Goal: Transaction & Acquisition: Purchase product/service

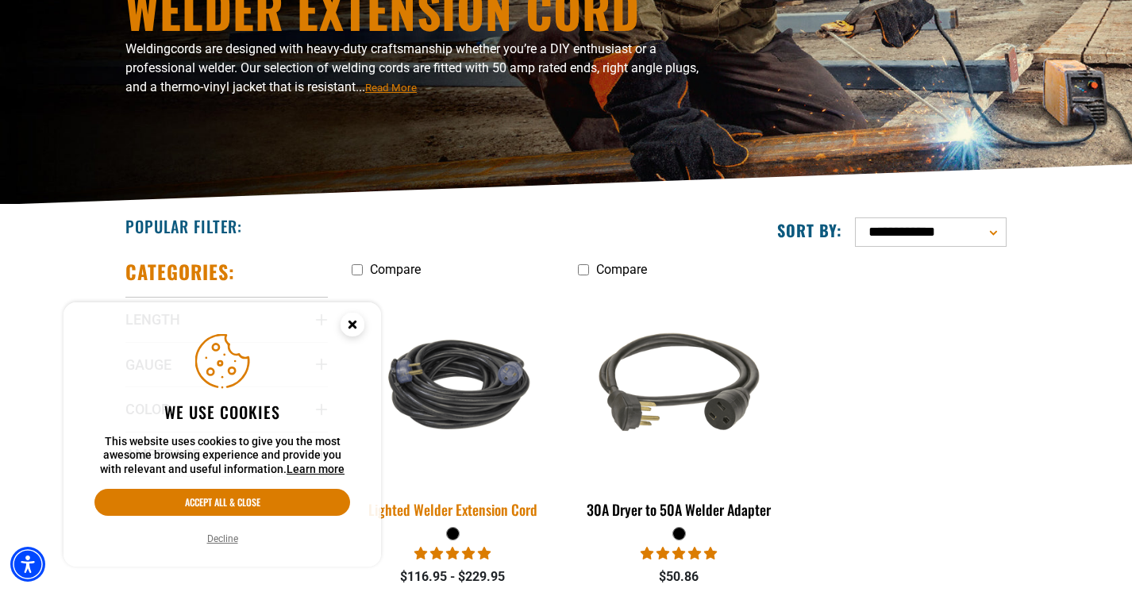
scroll to position [215, 0]
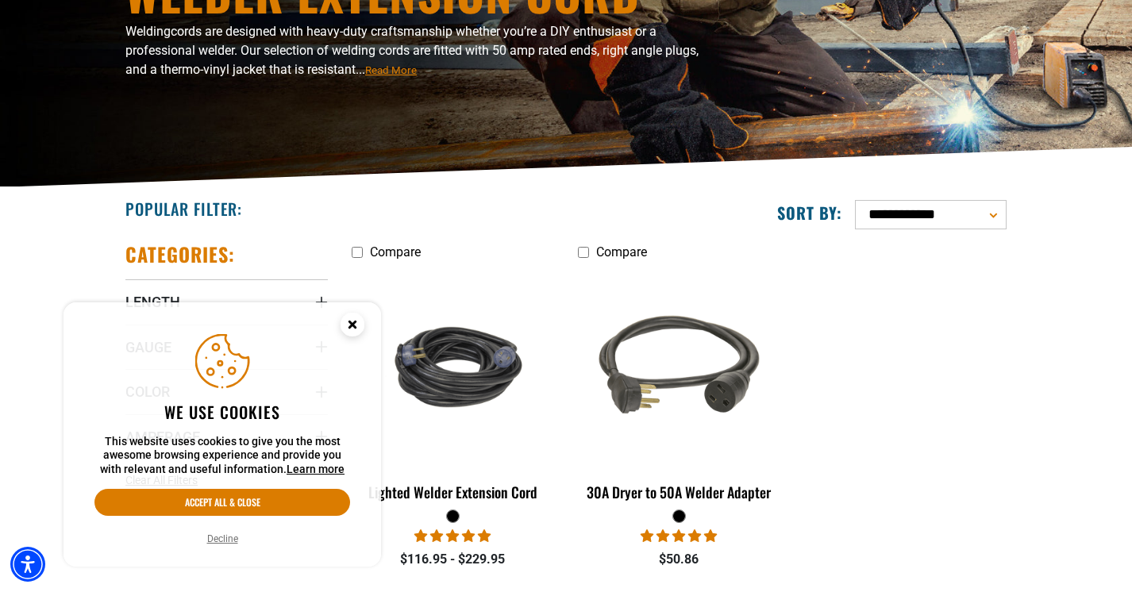
click at [351, 321] on icon "Close this option" at bounding box center [352, 324] width 6 height 6
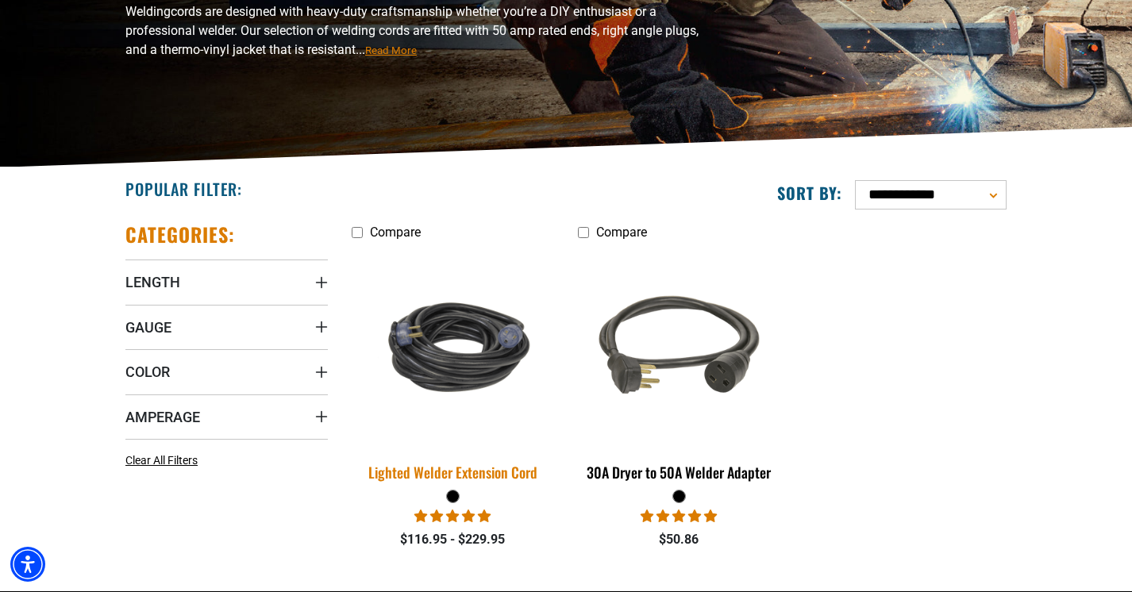
scroll to position [245, 0]
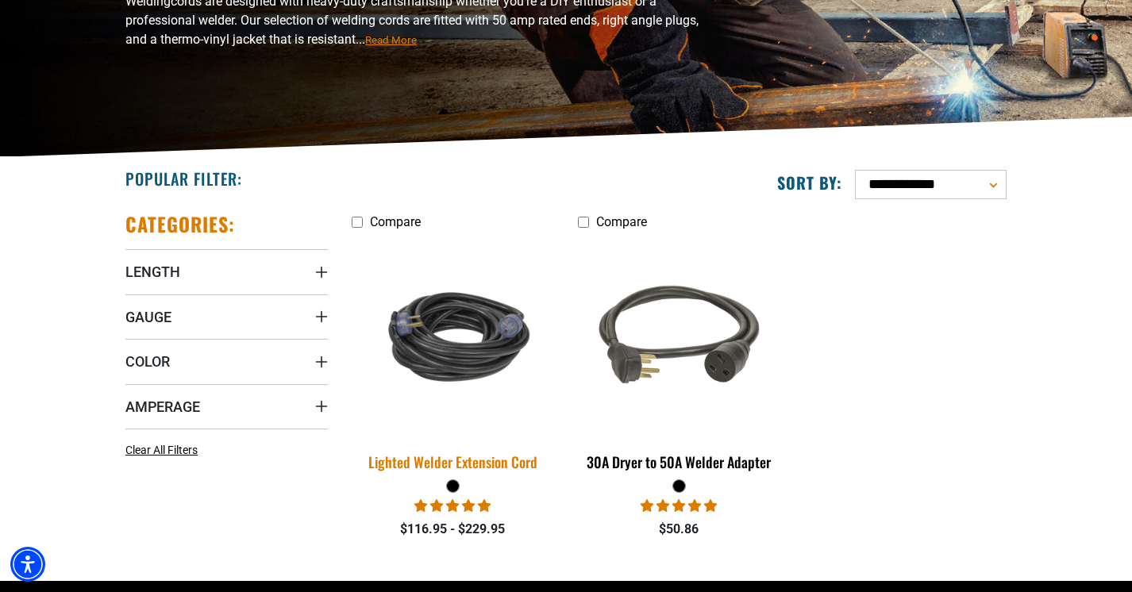
click at [490, 463] on div "Lighted Welder Extension Cord" at bounding box center [453, 462] width 202 height 14
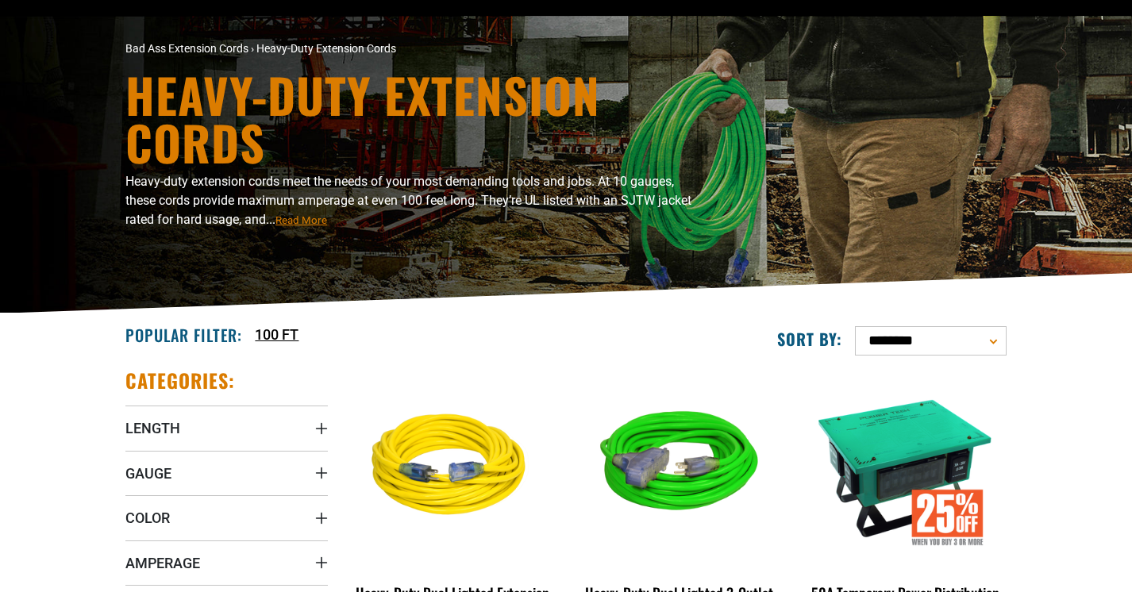
scroll to position [93, 0]
